Goal: Task Accomplishment & Management: Use online tool/utility

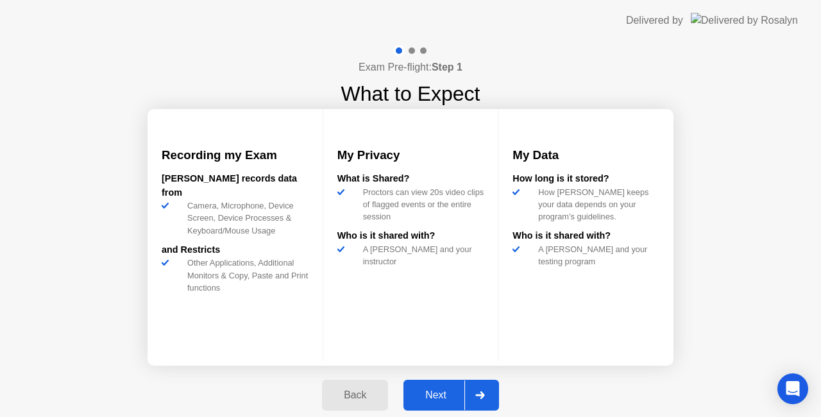
click at [444, 389] on div "Next" at bounding box center [435, 395] width 57 height 12
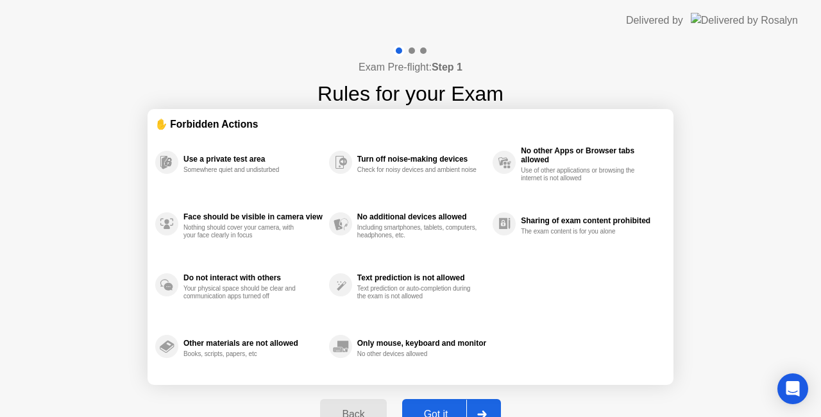
click at [444, 389] on div "Back Got it" at bounding box center [410, 414] width 196 height 59
click at [440, 402] on button "Got it" at bounding box center [451, 414] width 99 height 31
select select "**********"
select select "*******"
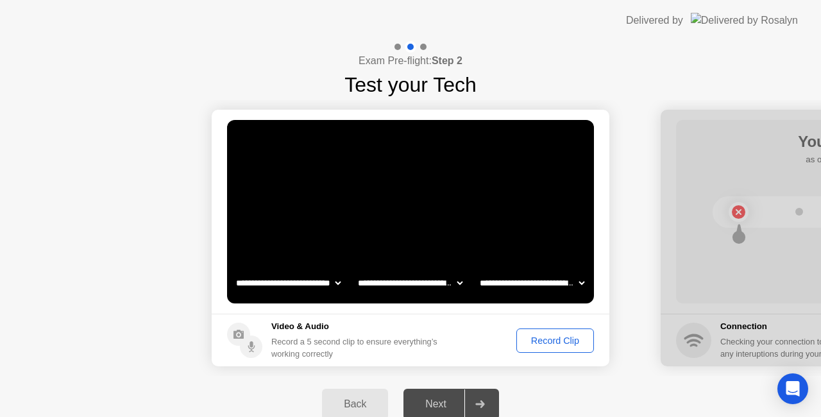
click at [561, 347] on button "Record Clip" at bounding box center [555, 340] width 78 height 24
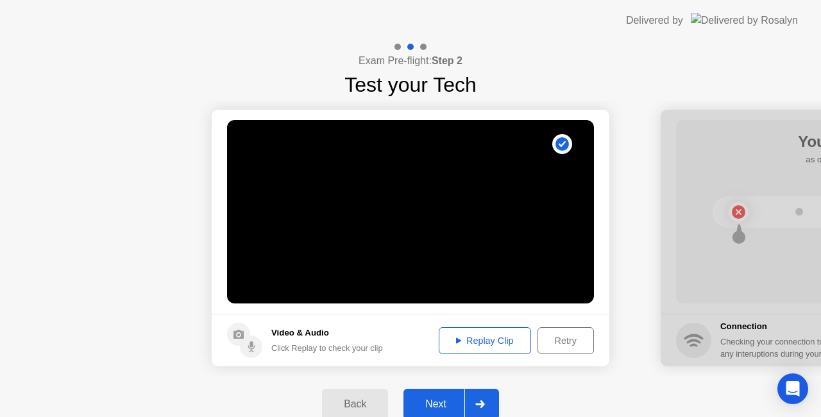
drag, startPoint x: 458, startPoint y: 395, endPoint x: 493, endPoint y: 337, distance: 67.3
click at [493, 337] on div "**********" at bounding box center [410, 236] width 821 height 391
click at [493, 337] on div "Replay Clip" at bounding box center [484, 340] width 83 height 10
click at [464, 394] on button "Next" at bounding box center [451, 404] width 96 height 31
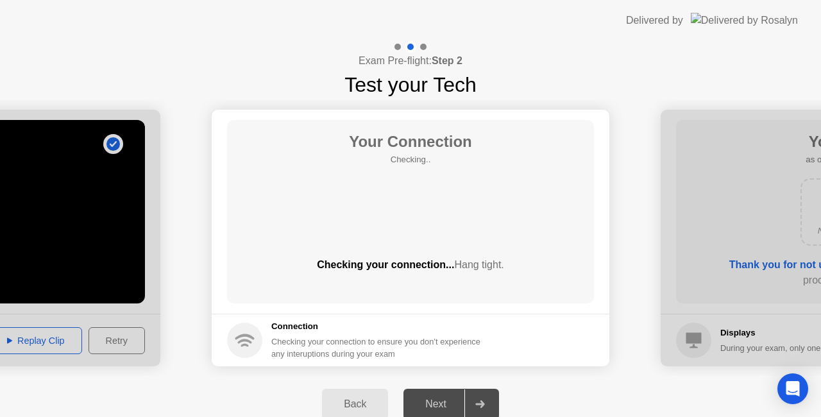
click at [528, 334] on footer "Connection Checking your connection to ensure you don’t experience any interupt…" at bounding box center [411, 340] width 398 height 53
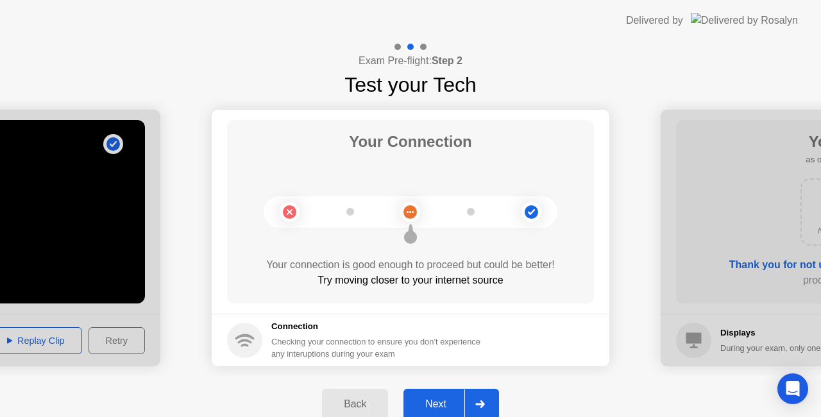
click at [434, 391] on button "Next" at bounding box center [451, 404] width 96 height 31
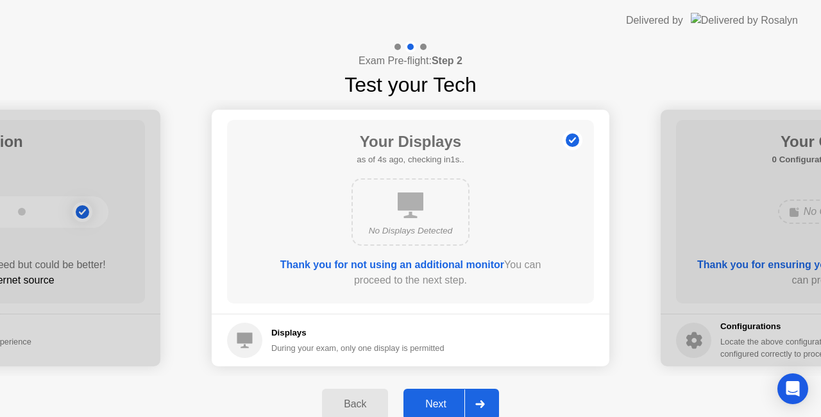
click at [355, 400] on div "Back" at bounding box center [355, 404] width 58 height 12
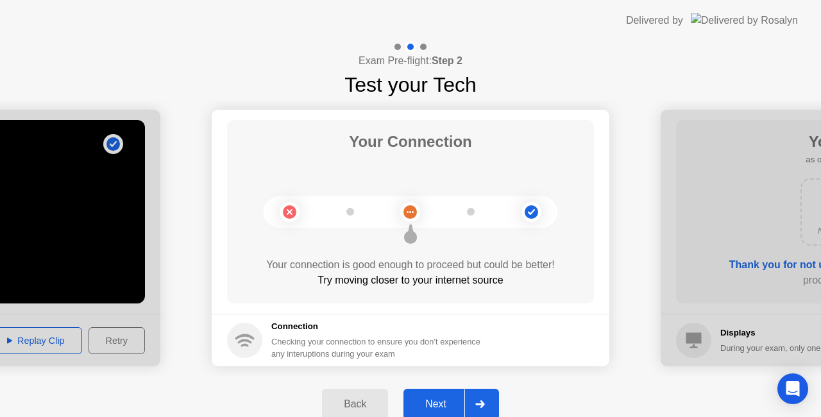
click at [449, 403] on div "Next" at bounding box center [435, 404] width 57 height 12
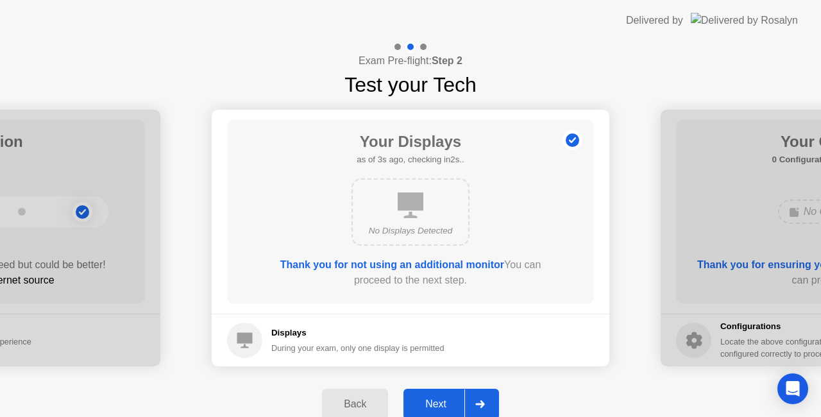
click at [449, 403] on div "Next" at bounding box center [435, 404] width 57 height 12
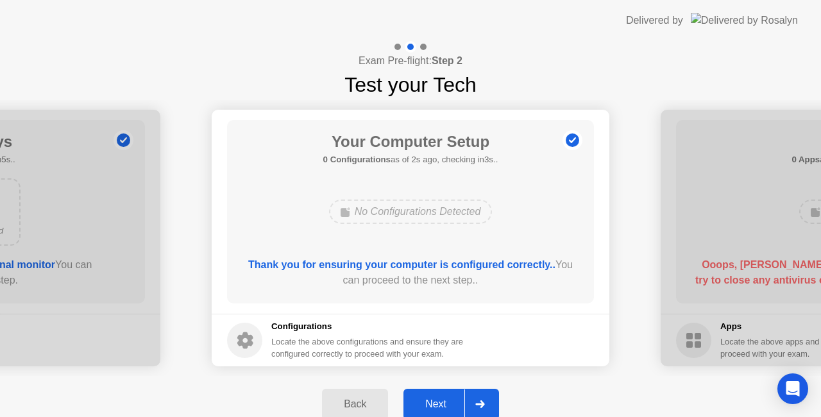
click at [449, 403] on div "Next" at bounding box center [435, 404] width 57 height 12
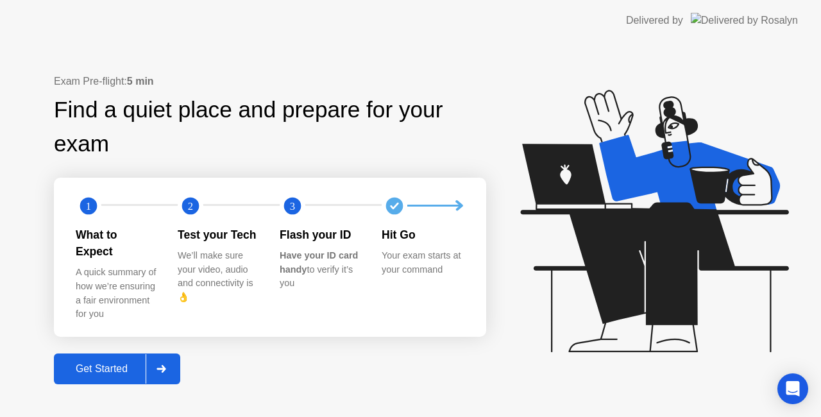
click at [151, 354] on div at bounding box center [161, 369] width 31 height 30
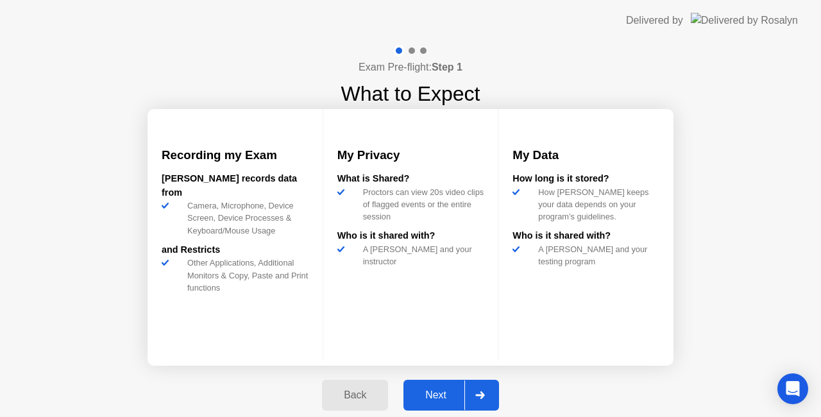
click at [441, 389] on div "Next" at bounding box center [435, 395] width 57 height 12
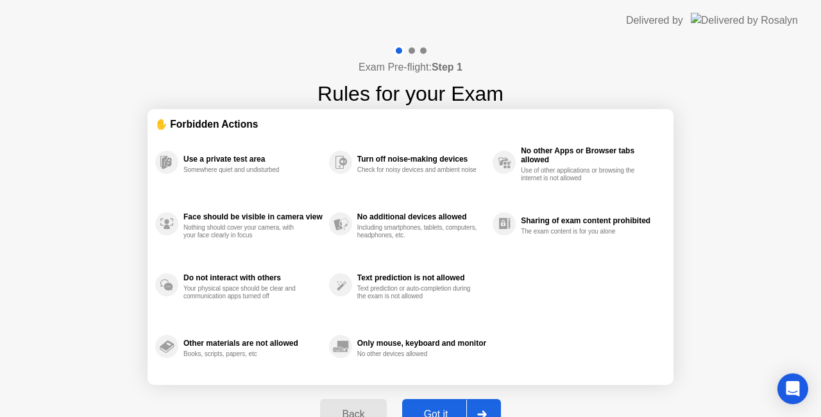
click at [430, 405] on button "Got it" at bounding box center [451, 414] width 99 height 31
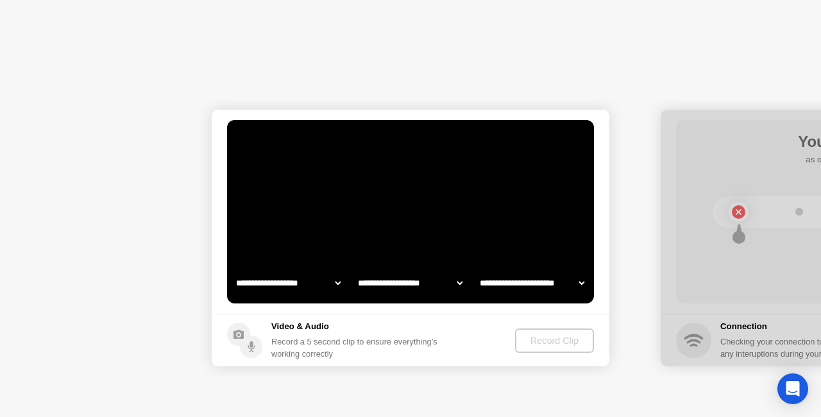
select select "**********"
select select "*******"
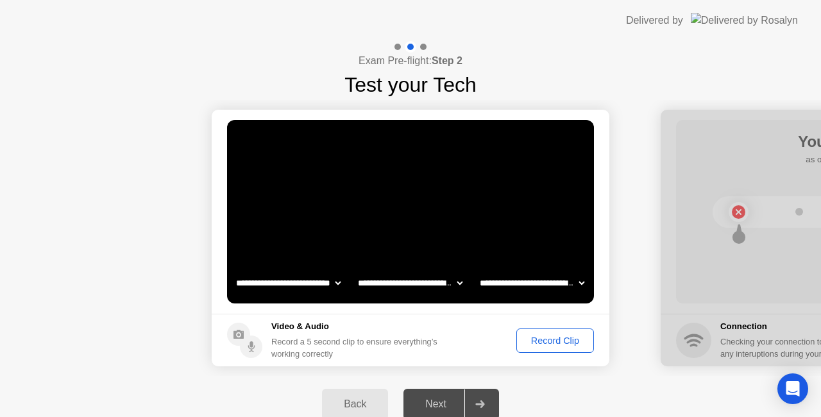
click at [528, 341] on div "Record Clip" at bounding box center [555, 340] width 69 height 10
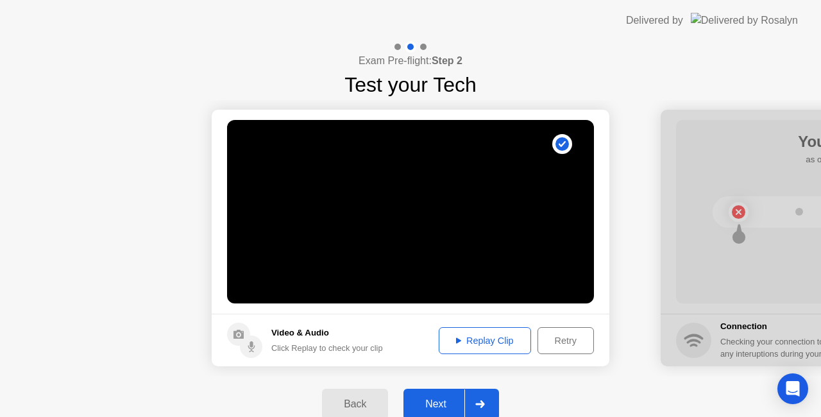
click at [434, 394] on button "Next" at bounding box center [451, 404] width 96 height 31
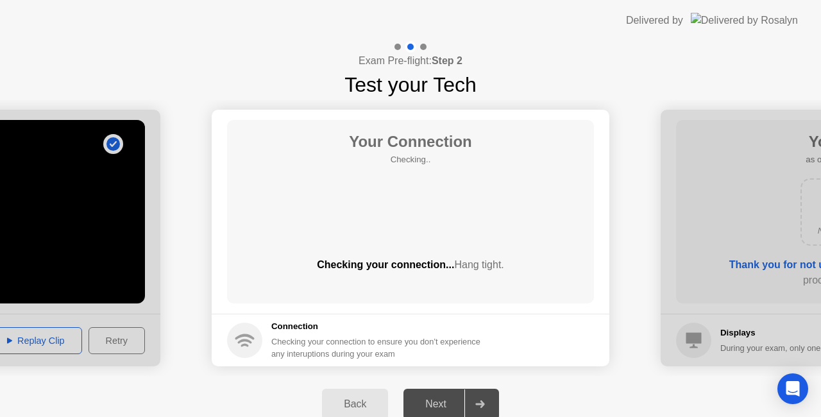
click at [539, 363] on footer "Connection Checking your connection to ensure you don’t experience any interupt…" at bounding box center [411, 340] width 398 height 53
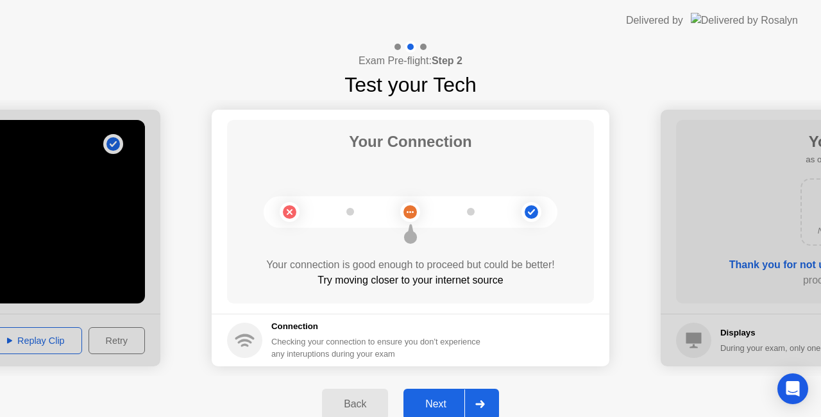
click at [453, 404] on div "Next" at bounding box center [435, 404] width 57 height 12
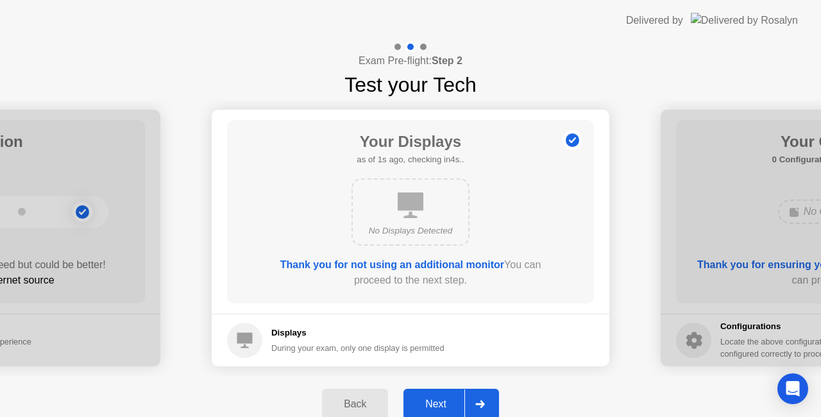
click at [454, 394] on button "Next" at bounding box center [451, 404] width 96 height 31
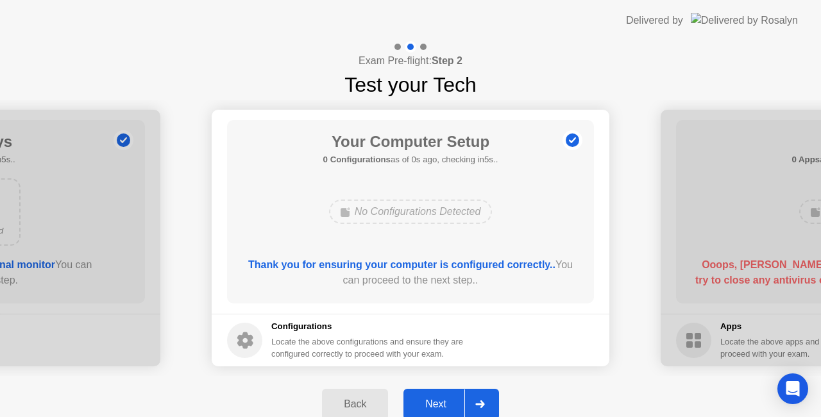
click at [454, 394] on button "Next" at bounding box center [451, 404] width 96 height 31
